Goal: Task Accomplishment & Management: Manage account settings

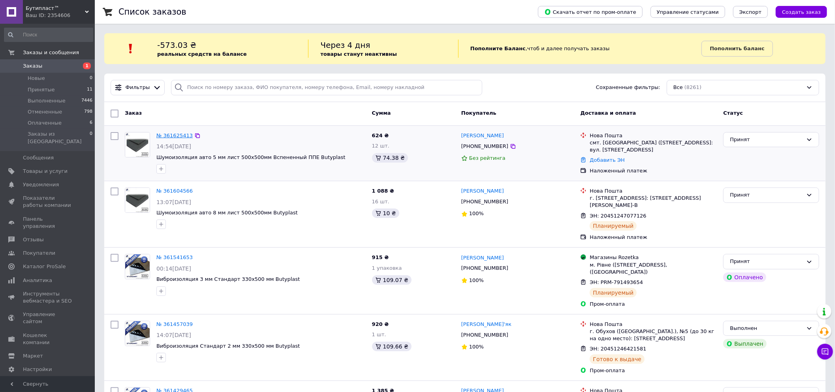
click at [171, 132] on link "№ 361625413" at bounding box center [174, 135] width 36 height 6
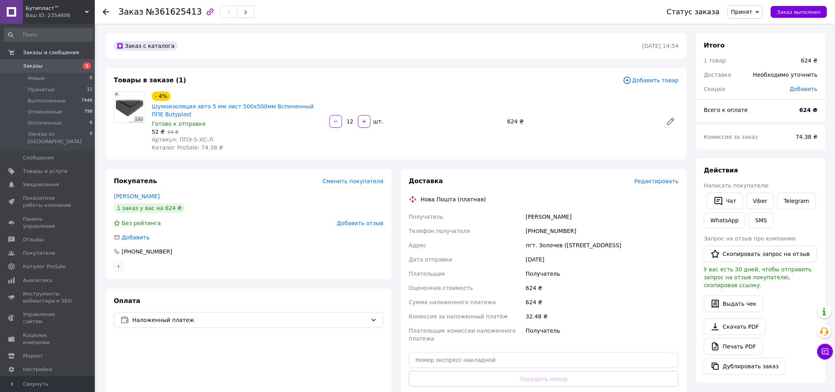
click at [670, 181] on span "Редактировать" at bounding box center [657, 181] width 44 height 6
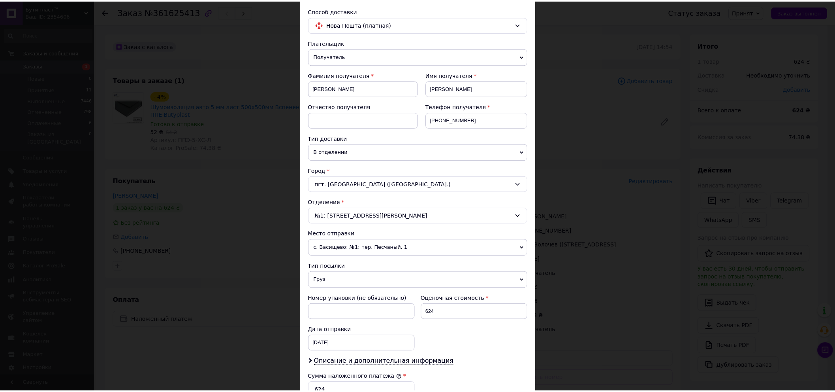
scroll to position [175, 0]
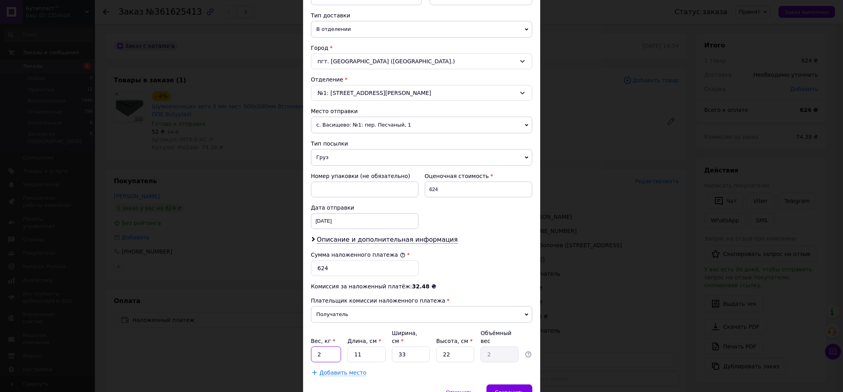
click at [327, 350] on input "2" at bounding box center [326, 354] width 30 height 16
type input "5"
click at [373, 351] on input "11" at bounding box center [366, 354] width 38 height 16
type input "1"
type input "0.18"
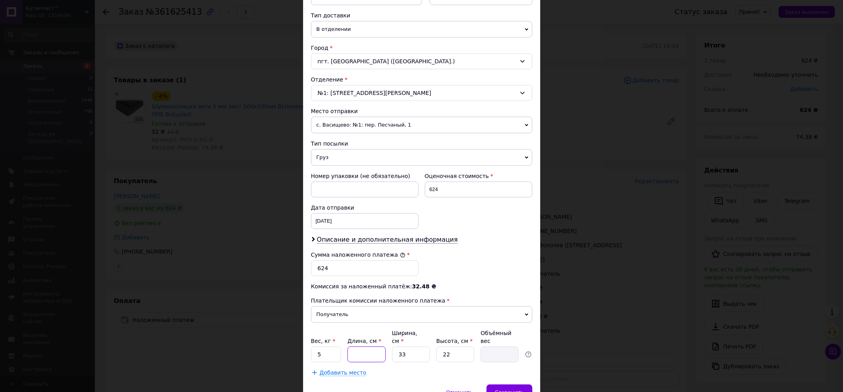
type input "5"
type input "0.91"
type input "50"
type input "9.07"
type input "50"
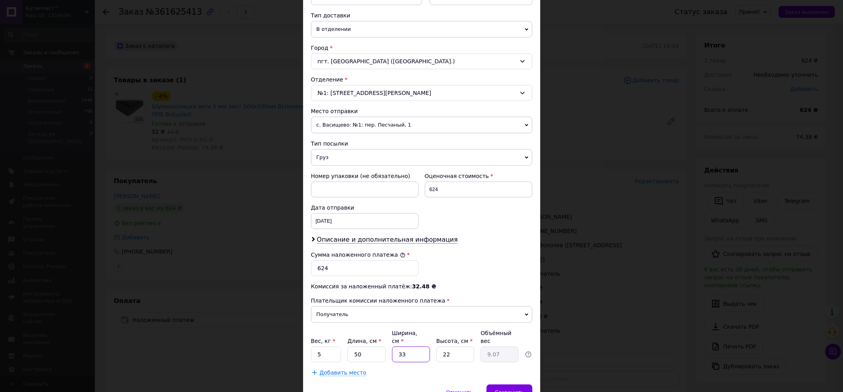
click at [407, 347] on input "33" at bounding box center [411, 354] width 38 height 16
type input "3"
type input "0.83"
type input "5"
type input "1.38"
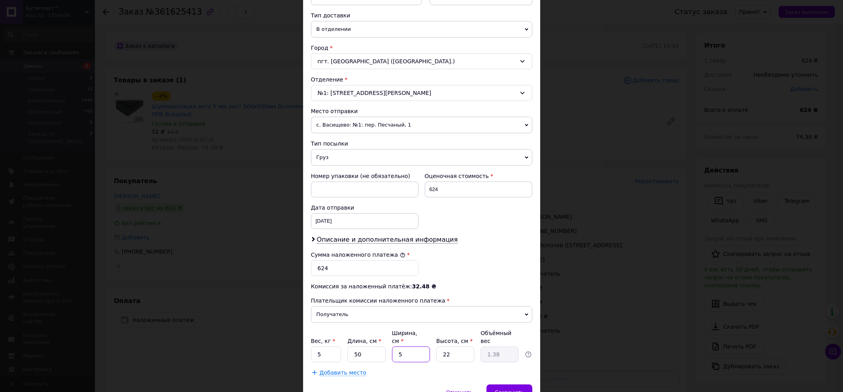
type input "50"
type input "13.75"
type input "50"
click at [451, 346] on input "22" at bounding box center [455, 354] width 38 height 16
type input "2"
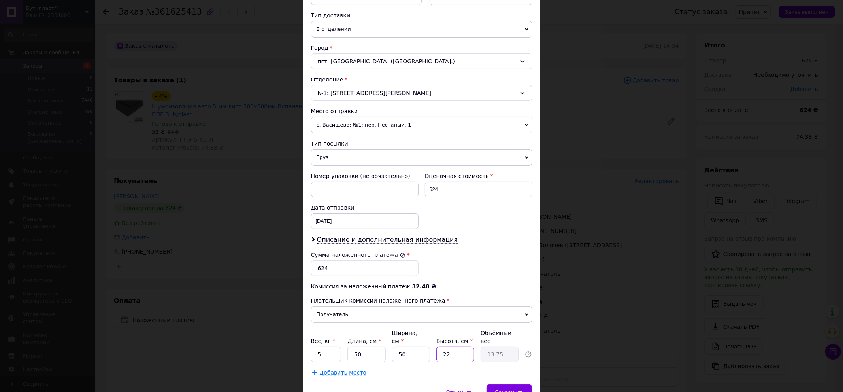
type input "1.25"
type input "5"
type input "3.13"
type input "5"
click at [511, 389] on span "Сохранить" at bounding box center [509, 392] width 29 height 6
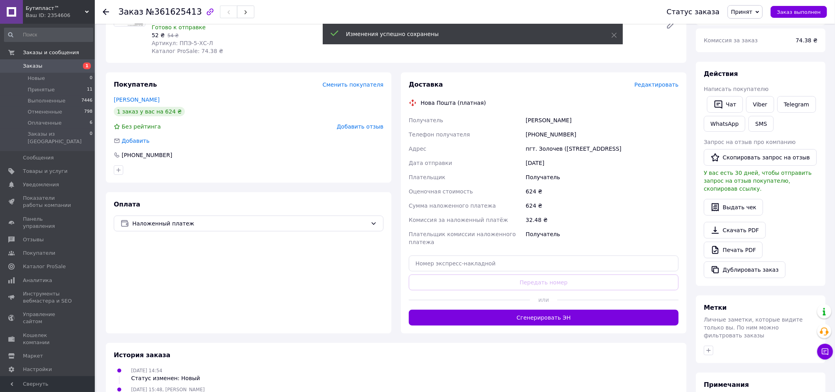
scroll to position [132, 0]
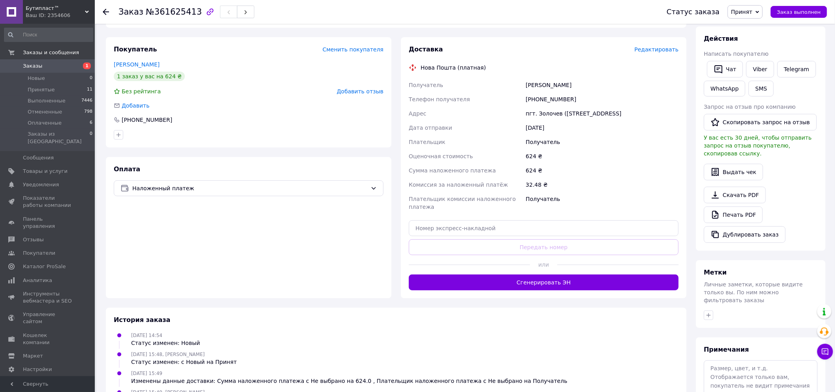
click at [556, 282] on button "Сгенерировать ЭН" at bounding box center [544, 282] width 270 height 16
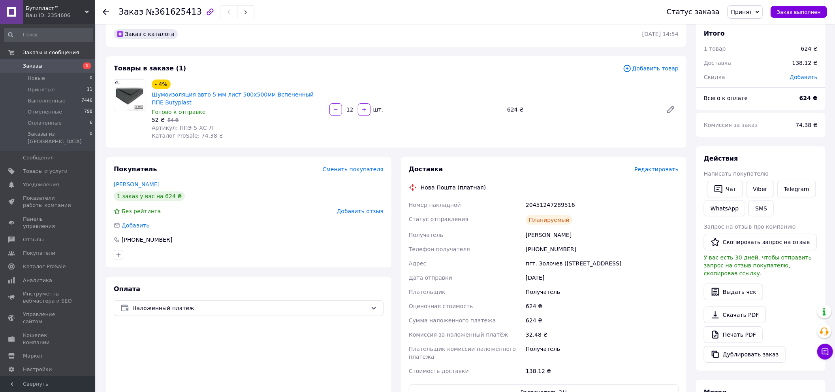
scroll to position [0, 0]
